Goal: Book appointment/travel/reservation

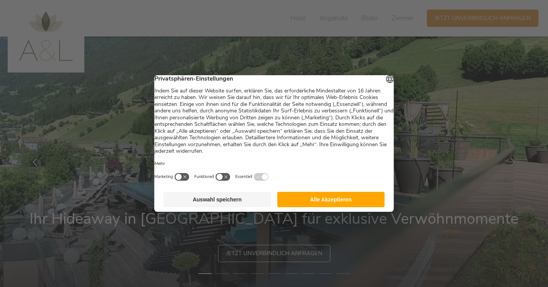
click at [319, 205] on button "Alle Akzeptieren" at bounding box center [331, 199] width 108 height 15
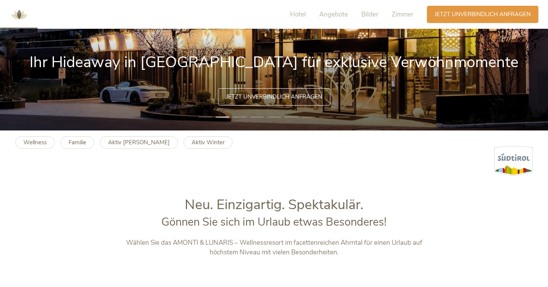
scroll to position [158, 0]
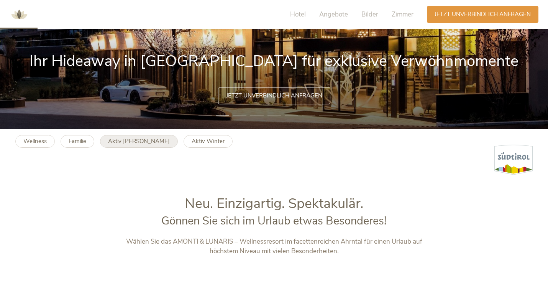
click at [136, 143] on b "Aktiv Sommer" at bounding box center [139, 141] width 62 height 8
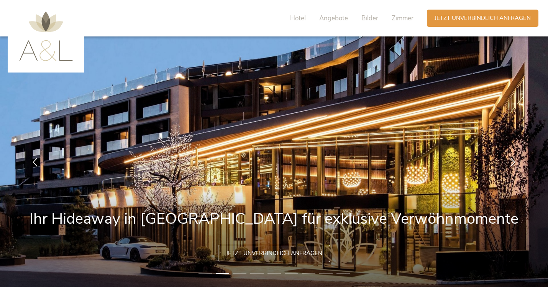
scroll to position [0, 0]
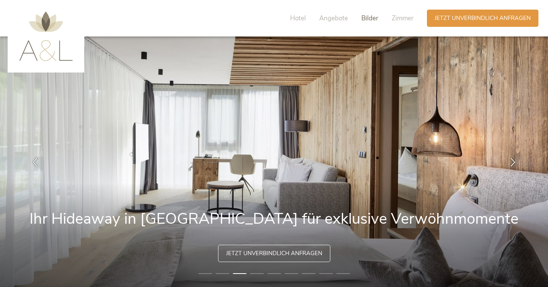
click at [373, 16] on span "Bilder" at bounding box center [369, 18] width 17 height 9
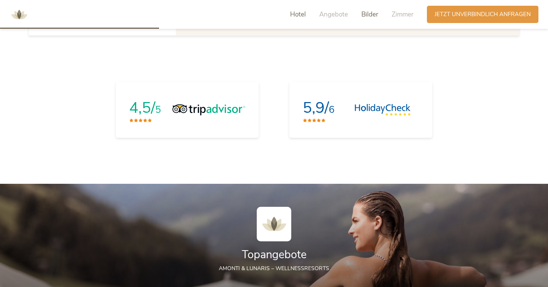
scroll to position [323, 0]
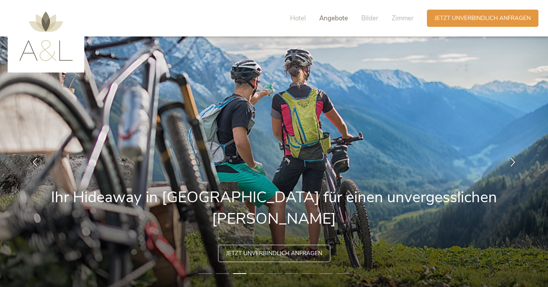
click at [334, 18] on span "Angebote" at bounding box center [333, 18] width 29 height 9
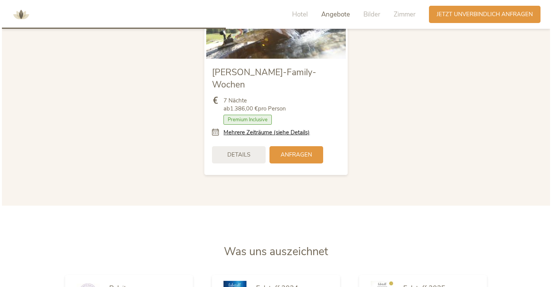
scroll to position [934, 0]
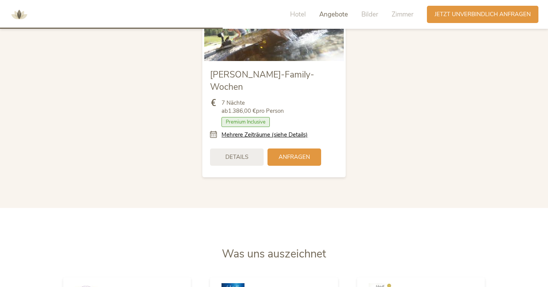
click at [213, 131] on icon at bounding box center [215, 135] width 11 height 8
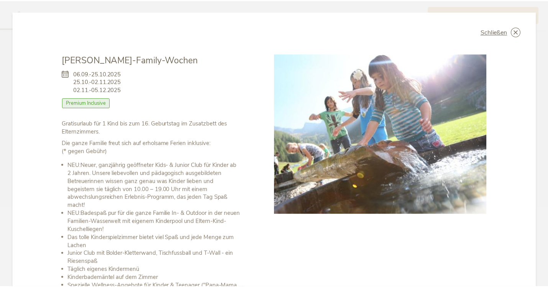
scroll to position [0, 0]
click at [499, 31] on span "Schließen" at bounding box center [497, 32] width 27 height 6
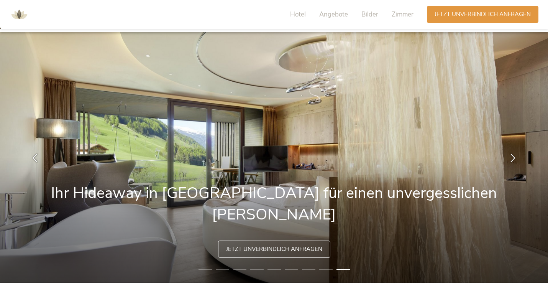
scroll to position [5, 0]
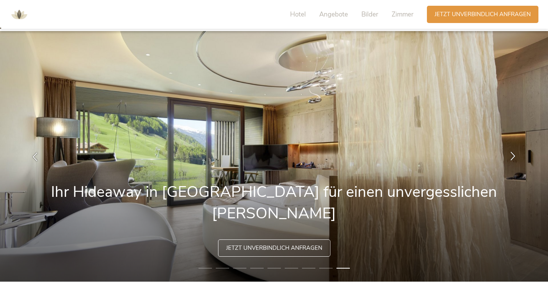
click at [514, 154] on icon at bounding box center [513, 155] width 9 height 9
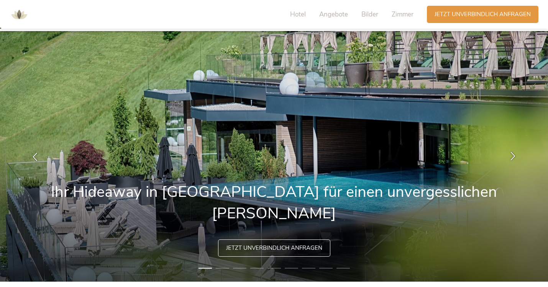
click at [514, 154] on icon at bounding box center [513, 155] width 9 height 9
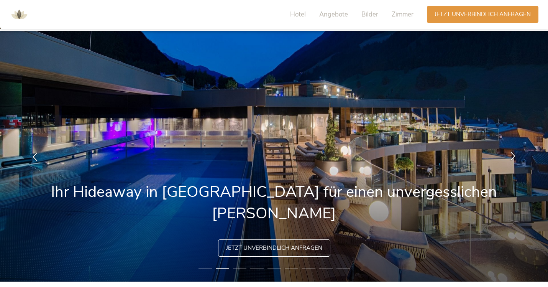
click at [514, 154] on icon at bounding box center [513, 155] width 9 height 9
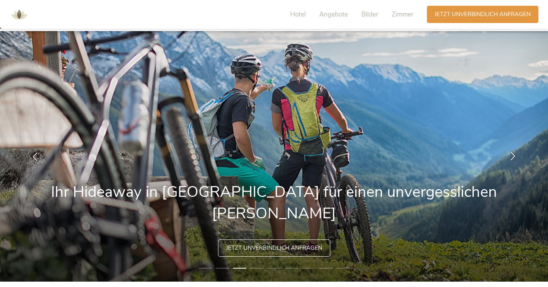
click at [514, 154] on icon at bounding box center [513, 155] width 9 height 9
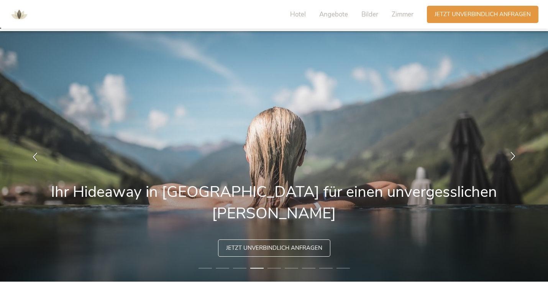
click at [514, 154] on icon at bounding box center [513, 155] width 9 height 9
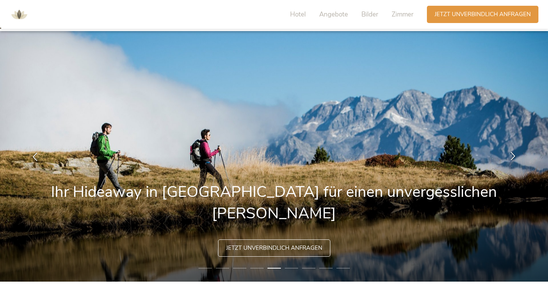
click at [514, 154] on icon at bounding box center [513, 155] width 9 height 9
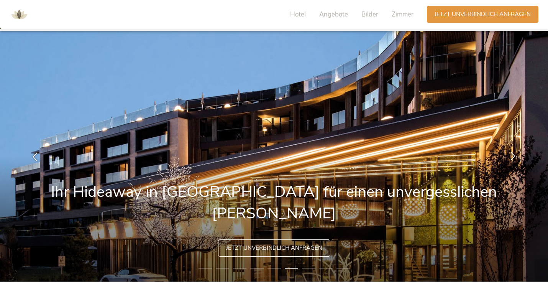
click at [514, 154] on icon at bounding box center [513, 155] width 9 height 9
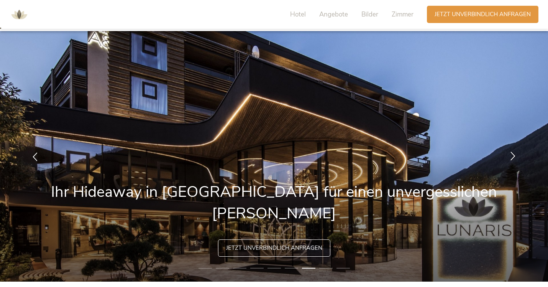
click at [514, 154] on icon at bounding box center [513, 155] width 9 height 9
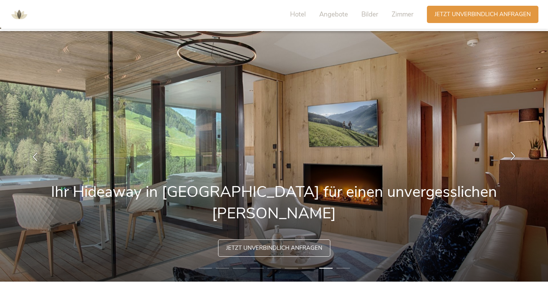
click at [514, 154] on icon at bounding box center [513, 155] width 9 height 9
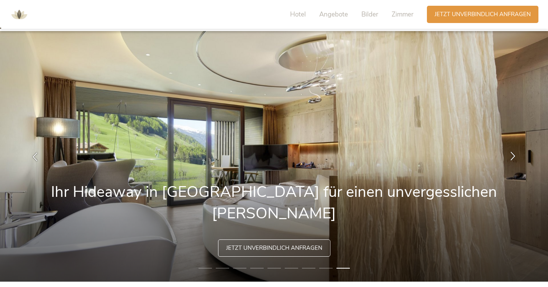
click at [514, 154] on icon at bounding box center [513, 155] width 9 height 9
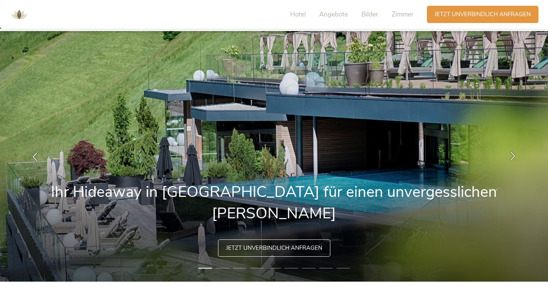
click at [514, 154] on icon at bounding box center [513, 155] width 9 height 9
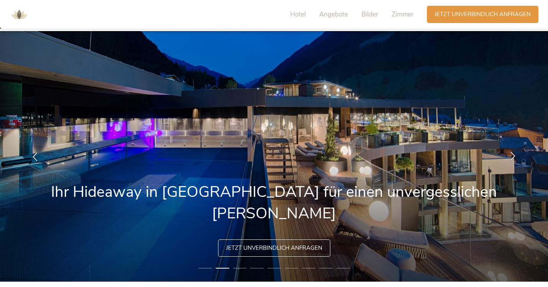
click at [514, 154] on icon at bounding box center [513, 155] width 9 height 9
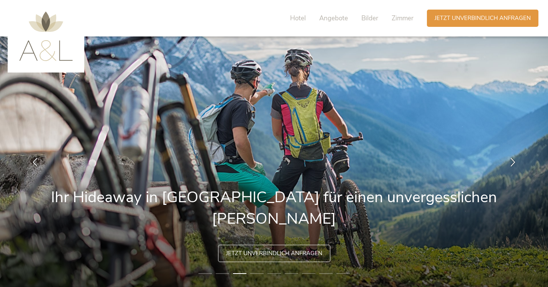
scroll to position [0, 0]
click at [333, 20] on span "Angebote" at bounding box center [333, 18] width 29 height 9
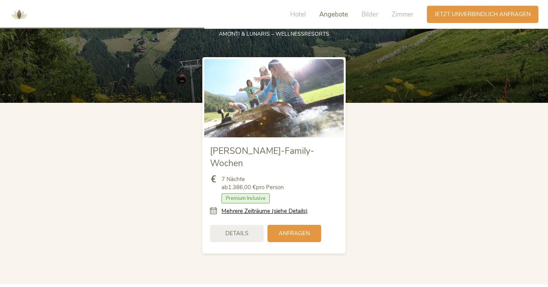
scroll to position [858, 0]
click at [283, 228] on span "Anfragen" at bounding box center [294, 232] width 31 height 8
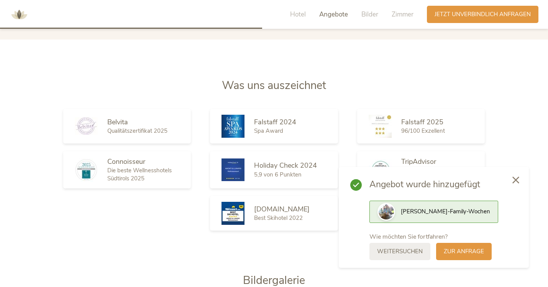
scroll to position [1104, 0]
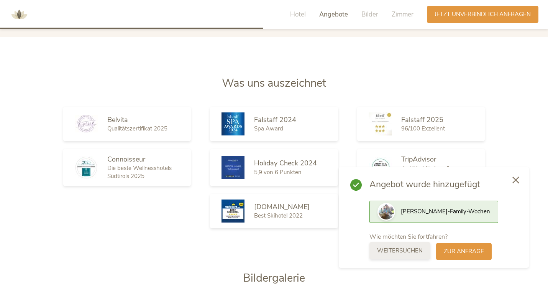
click at [411, 254] on span "weitersuchen" at bounding box center [400, 250] width 46 height 8
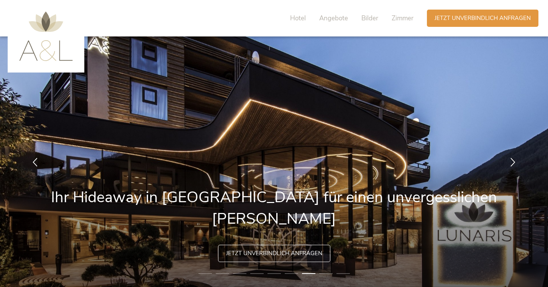
scroll to position [0, 0]
click at [404, 16] on span "Zimmer" at bounding box center [403, 18] width 22 height 9
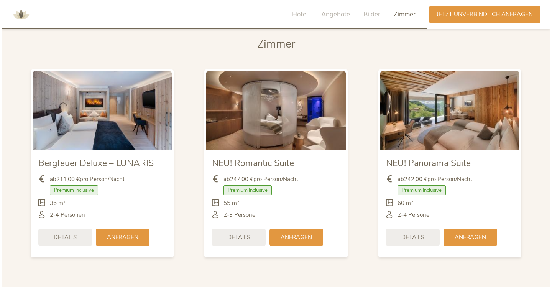
scroll to position [1783, 0]
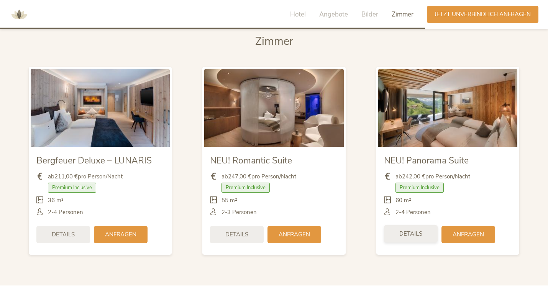
click at [418, 230] on span "Details" at bounding box center [410, 234] width 23 height 8
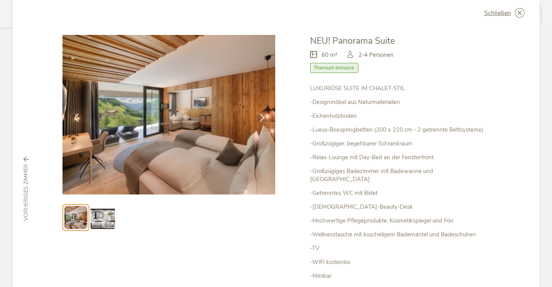
scroll to position [0, 0]
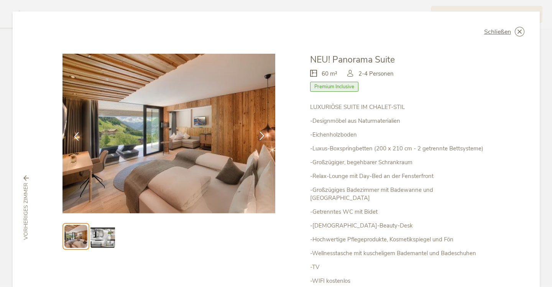
click at [260, 135] on icon at bounding box center [262, 135] width 9 height 9
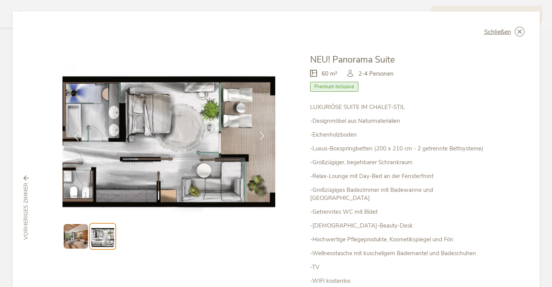
click at [260, 135] on icon at bounding box center [262, 135] width 9 height 9
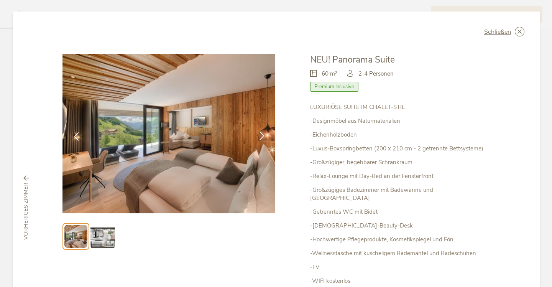
click at [260, 135] on icon at bounding box center [262, 135] width 9 height 9
